Goal: Task Accomplishment & Management: Use online tool/utility

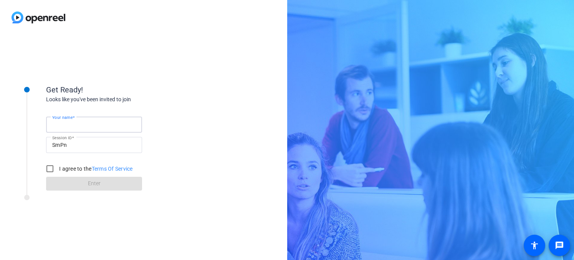
click at [92, 126] on input "Your name" at bounding box center [94, 124] width 84 height 9
click at [68, 127] on input "Your name" at bounding box center [94, 124] width 84 height 9
type input "[PERSON_NAME]"
click at [51, 167] on input "I agree to the Terms Of Service" at bounding box center [49, 168] width 15 height 15
checkbox input "true"
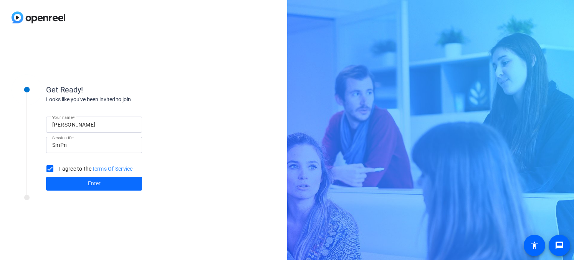
click at [94, 181] on span "Enter" at bounding box center [94, 184] width 13 height 8
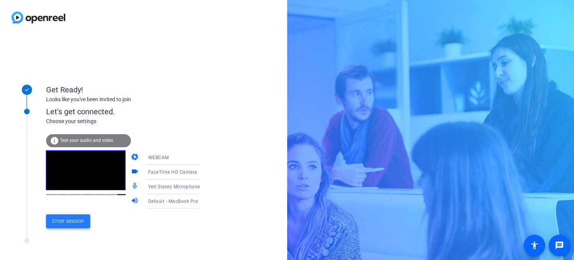
click at [69, 221] on span "Enter session" at bounding box center [68, 221] width 32 height 8
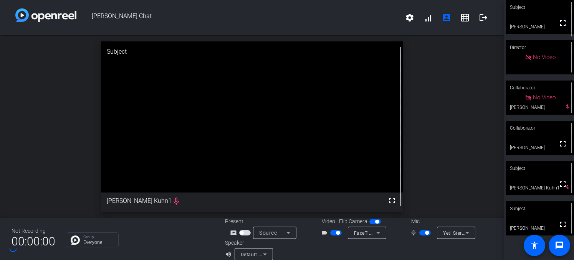
click at [458, 117] on div "open_in_new Subject fullscreen [PERSON_NAME] Kuhn1 mic_none" at bounding box center [252, 126] width 504 height 183
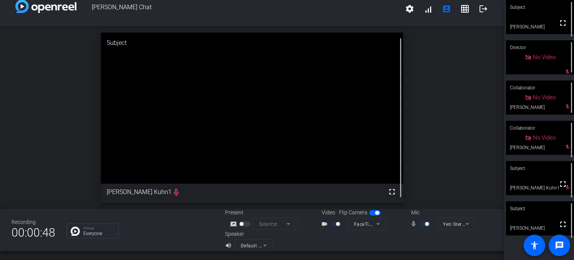
click at [461, 137] on div "open_in_new Subject fullscreen [PERSON_NAME] Kuhn1 mic_none" at bounding box center [252, 117] width 504 height 183
